Goal: Task Accomplishment & Management: Manage account settings

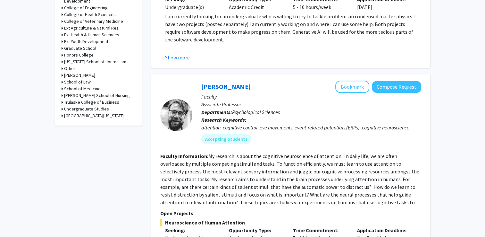
scroll to position [298, 0]
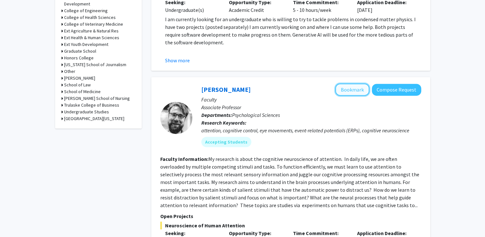
click at [354, 92] on button "Bookmark" at bounding box center [352, 89] width 34 height 12
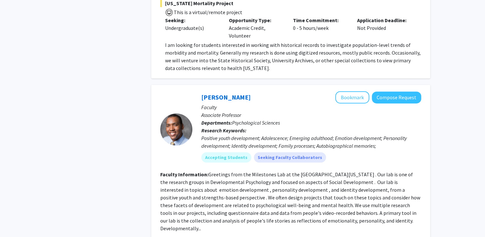
scroll to position [2812, 0]
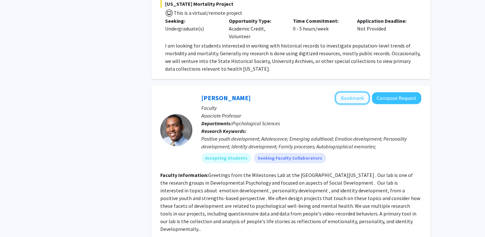
click at [356, 92] on button "Bookmark" at bounding box center [352, 98] width 34 height 12
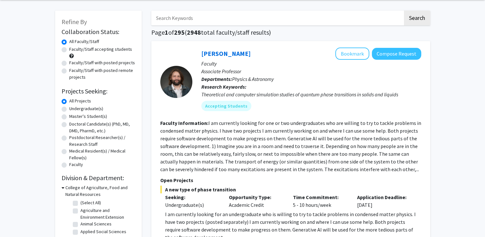
scroll to position [0, 0]
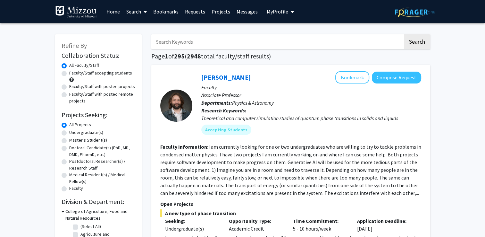
click at [284, 7] on button "My Profile" at bounding box center [280, 11] width 31 height 23
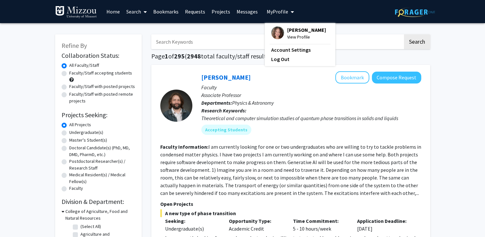
click at [300, 38] on span "View Profile" at bounding box center [306, 36] width 39 height 7
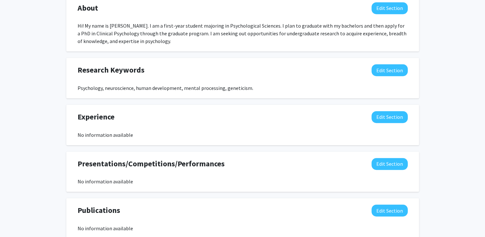
scroll to position [301, 0]
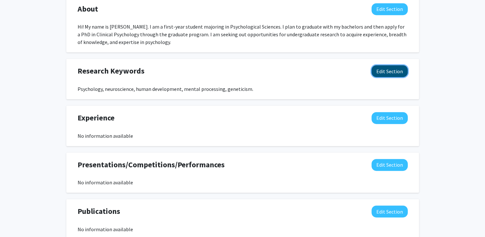
click at [397, 76] on button "Edit Section" at bounding box center [390, 71] width 36 height 12
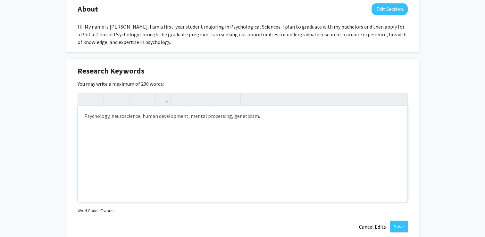
click at [111, 116] on div "Psychology, neuroscience, human development, mental processing, geneticism." at bounding box center [243, 154] width 330 height 96
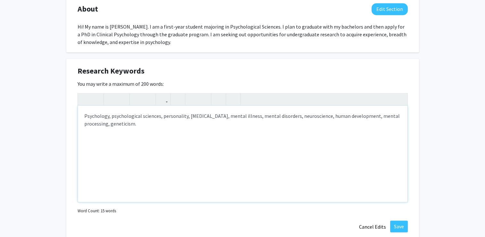
type textarea "Psychology, psychological sciences, personality, [MEDICAL_DATA], mental illness…"
click at [405, 224] on button "Save" at bounding box center [399, 226] width 18 height 12
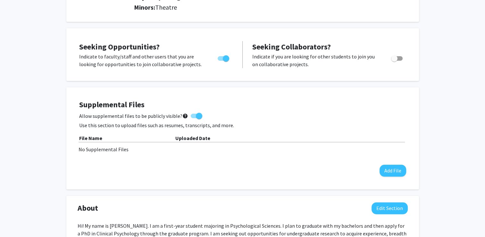
scroll to position [0, 0]
